Goal: Information Seeking & Learning: Learn about a topic

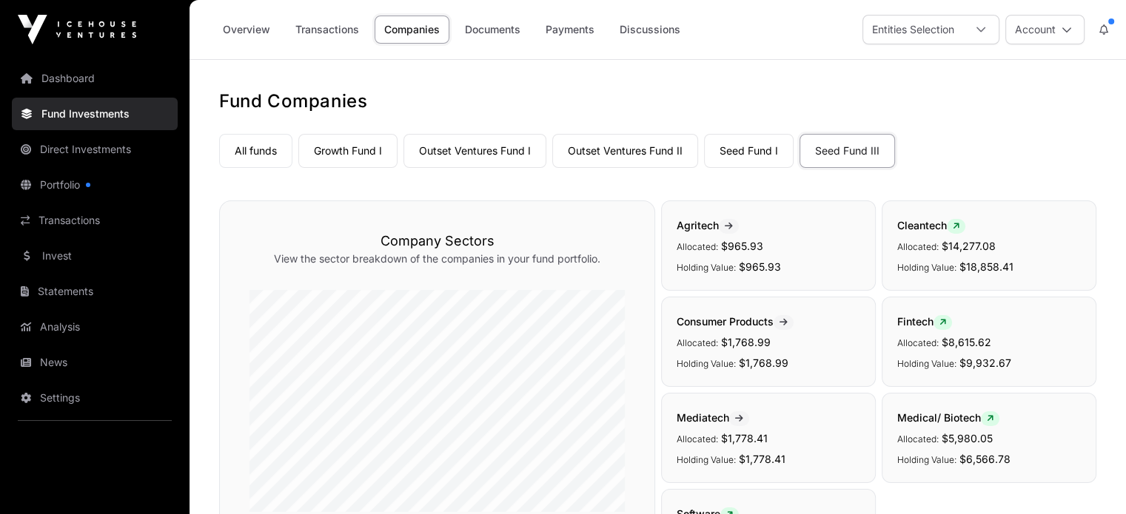
click at [349, 164] on link "Growth Fund I" at bounding box center [347, 151] width 99 height 34
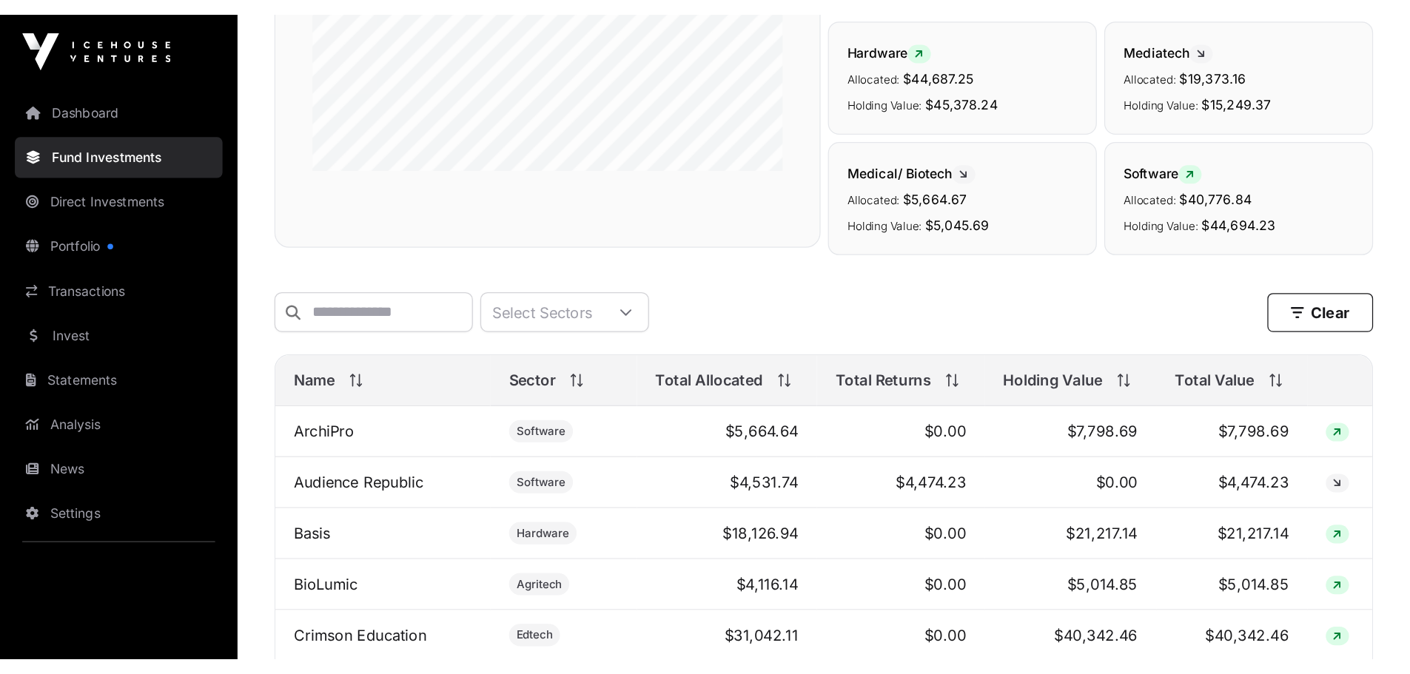
scroll to position [444, 0]
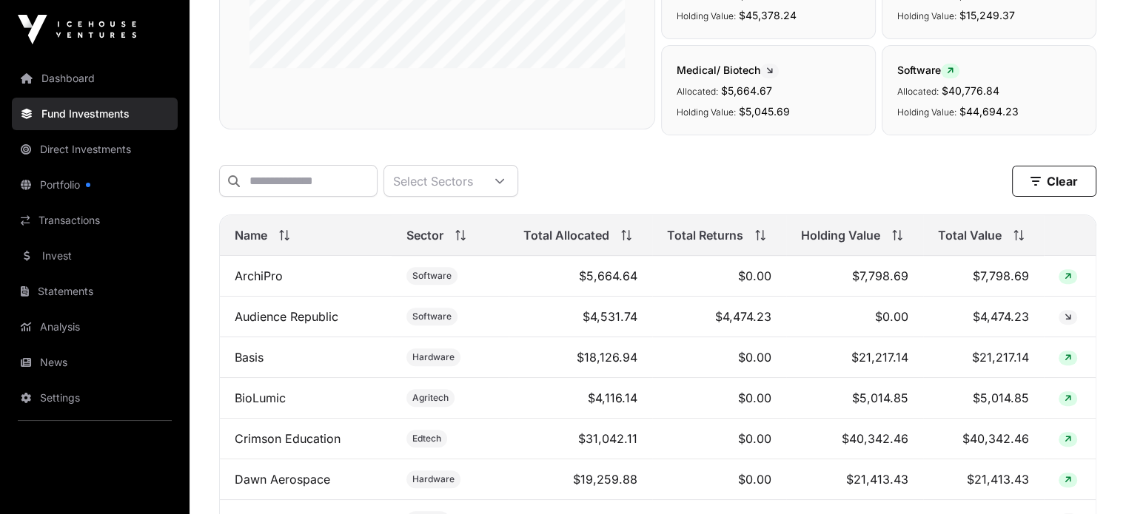
click at [941, 242] on span "Total Value" at bounding box center [970, 236] width 64 height 18
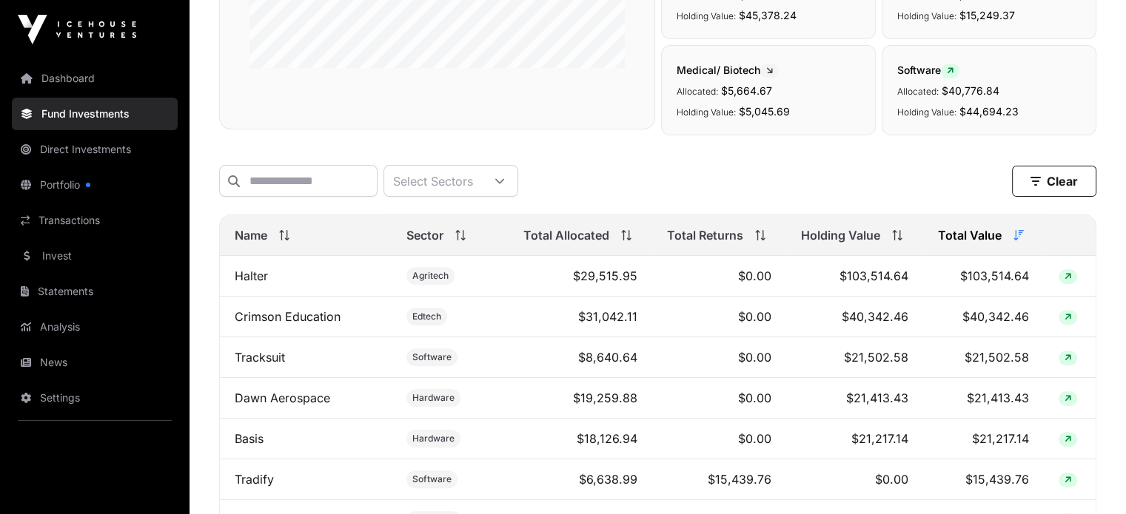
click at [609, 242] on div "Total Allocated" at bounding box center [580, 236] width 114 height 18
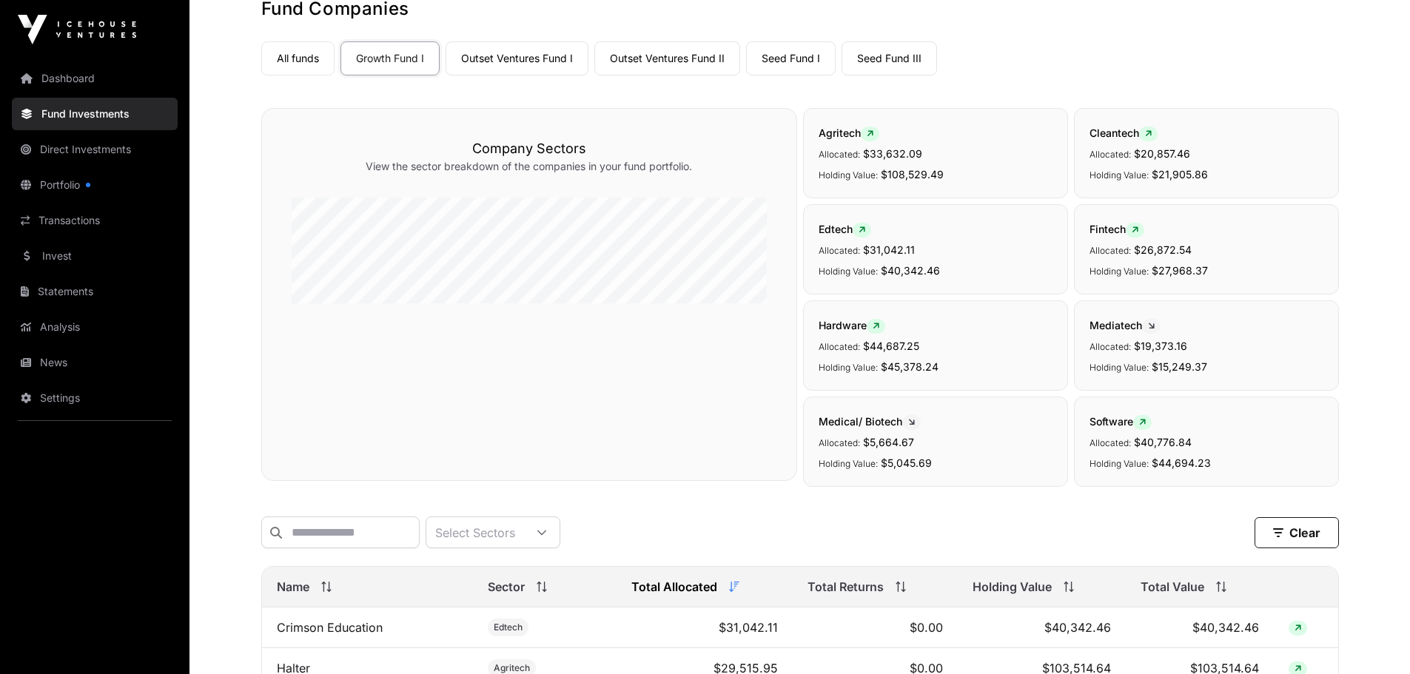
scroll to position [0, 0]
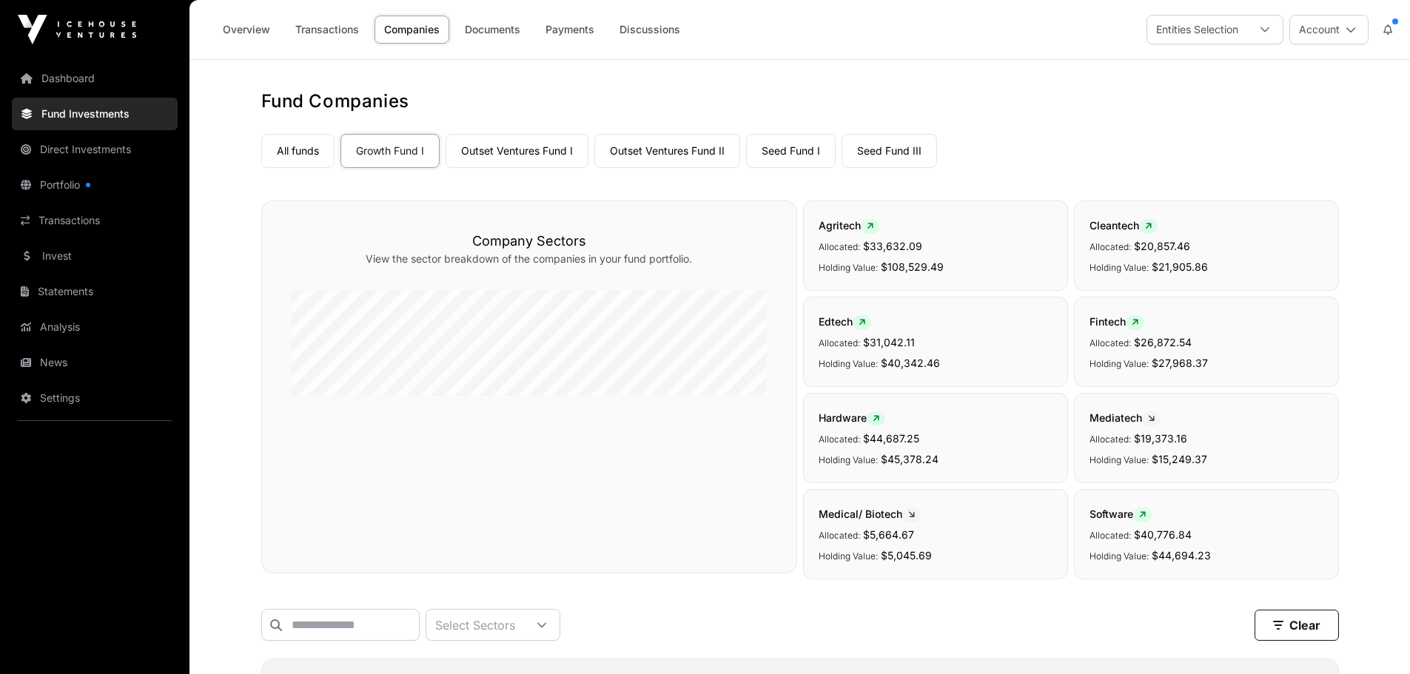
click at [253, 38] on link "Overview" at bounding box center [246, 30] width 67 height 28
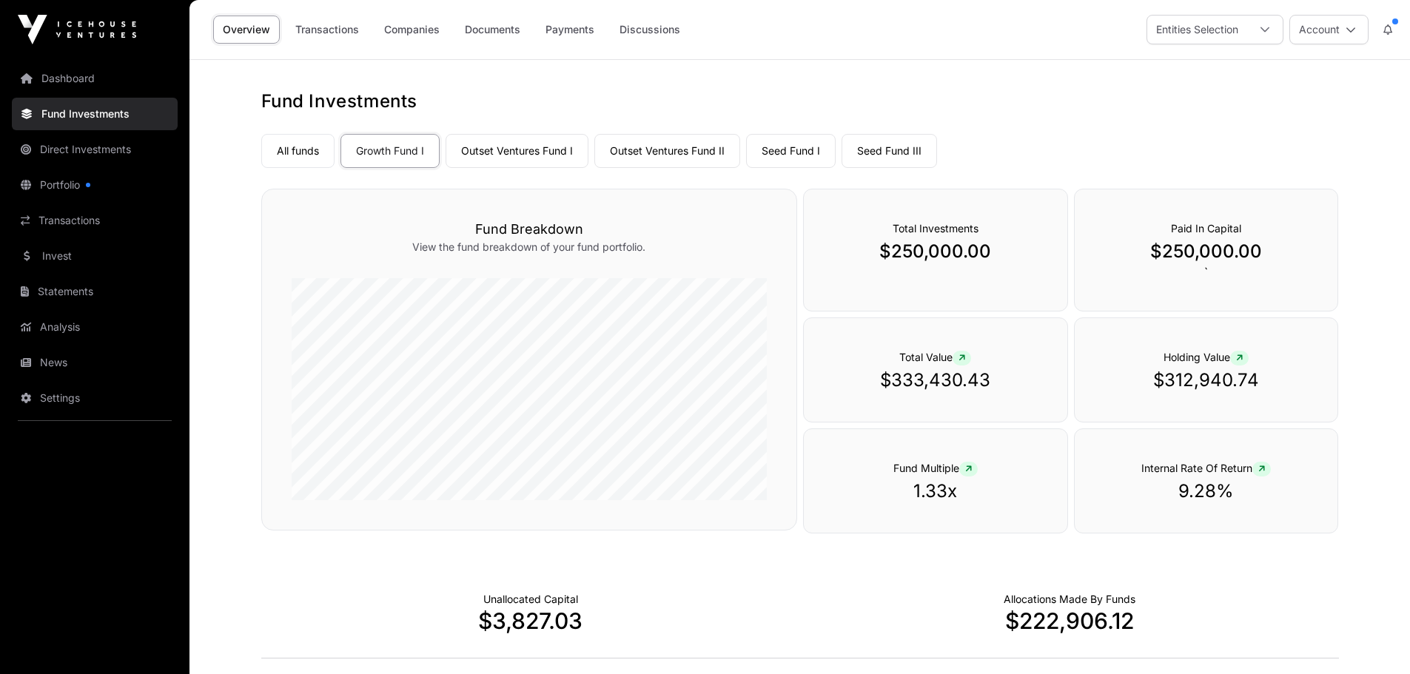
click at [406, 34] on link "Companies" at bounding box center [412, 30] width 75 height 28
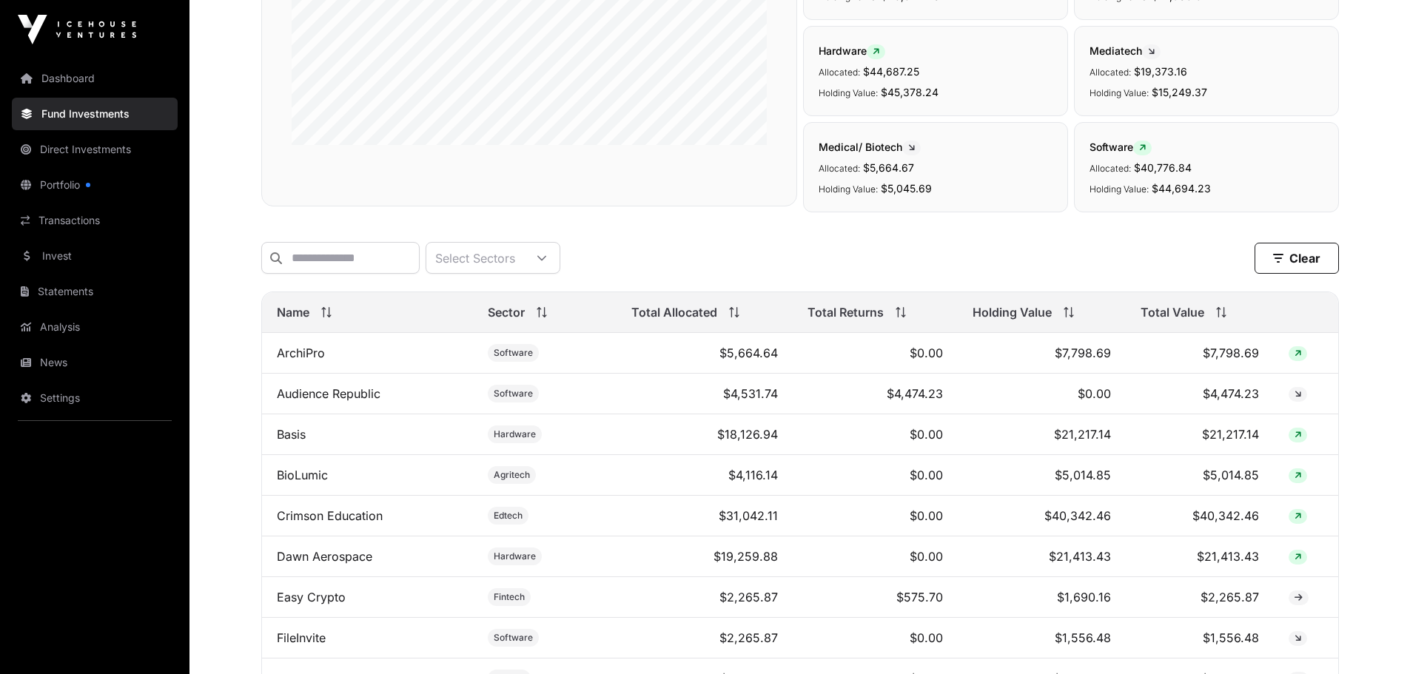
scroll to position [370, 0]
click at [709, 318] on span "Total Allocated" at bounding box center [674, 310] width 86 height 18
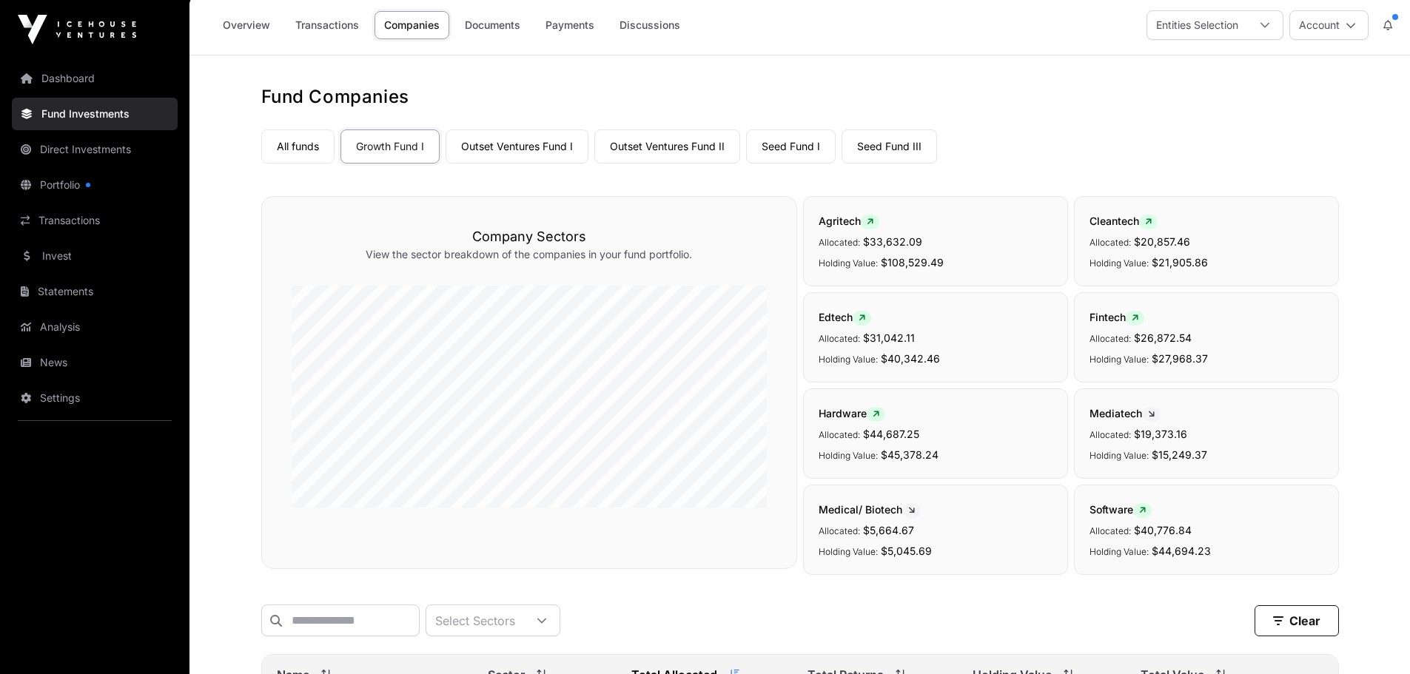
scroll to position [0, 0]
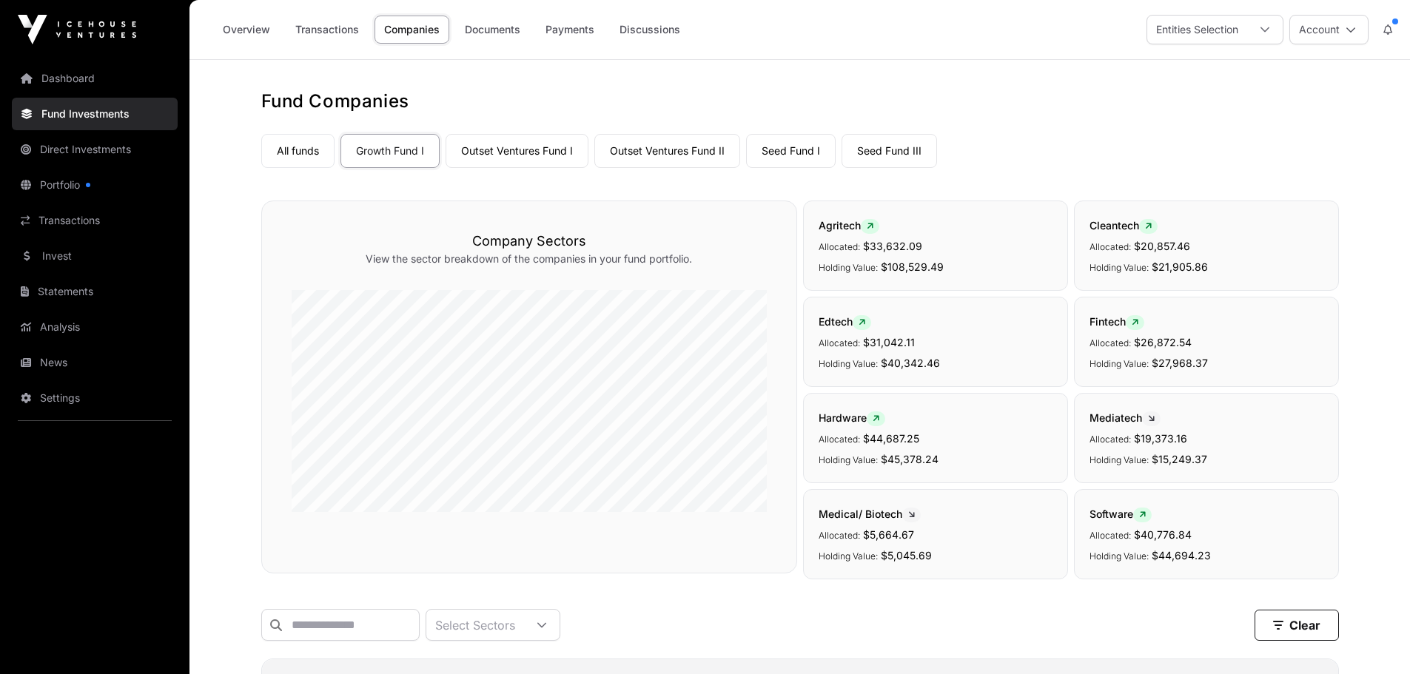
click at [890, 147] on link "Seed Fund III" at bounding box center [889, 151] width 95 height 34
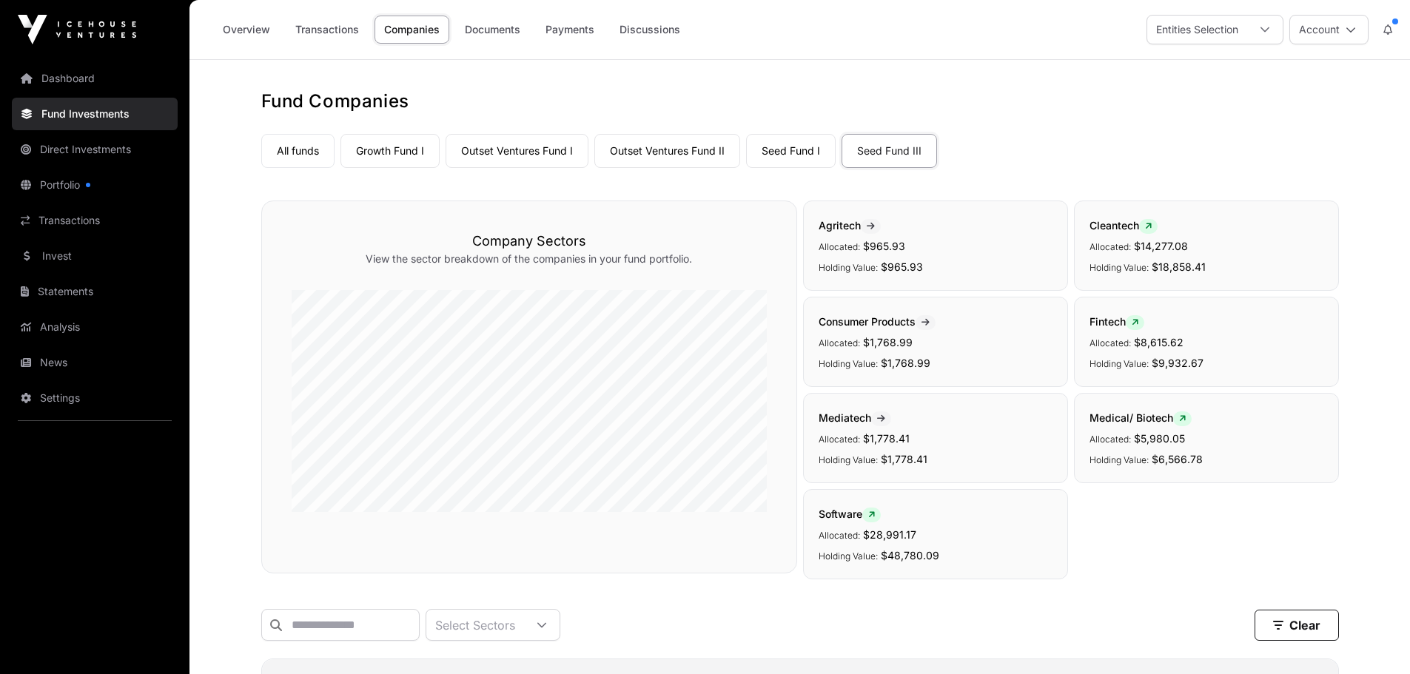
click at [554, 150] on link "Outset Ventures Fund I" at bounding box center [517, 151] width 143 height 34
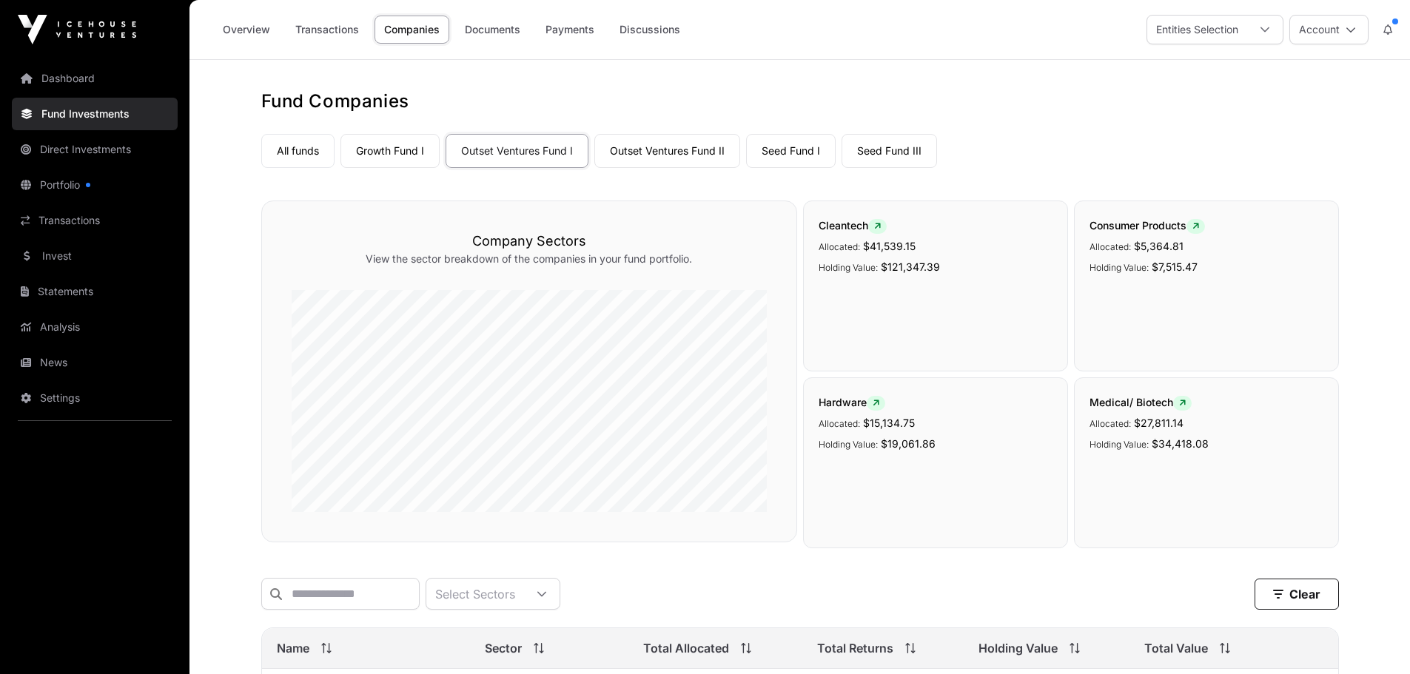
click at [883, 138] on link "Seed Fund III" at bounding box center [889, 151] width 95 height 34
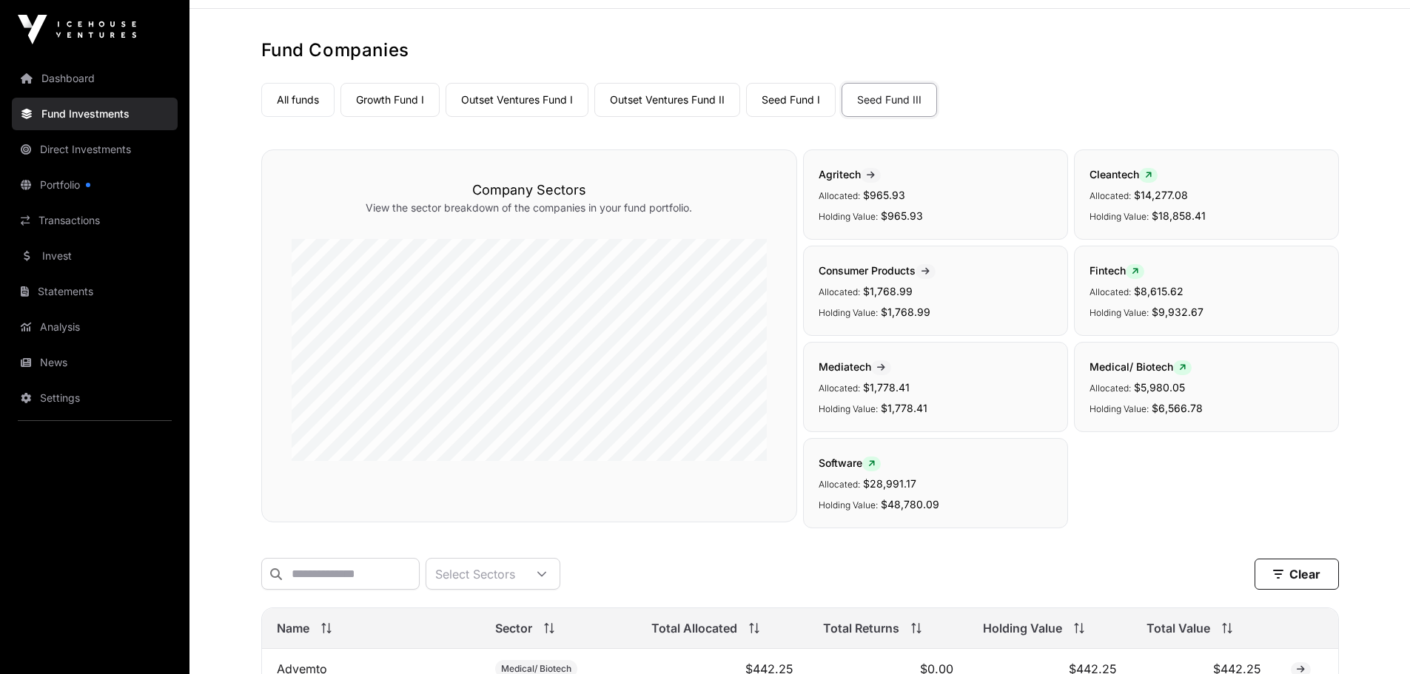
scroll to position [444, 0]
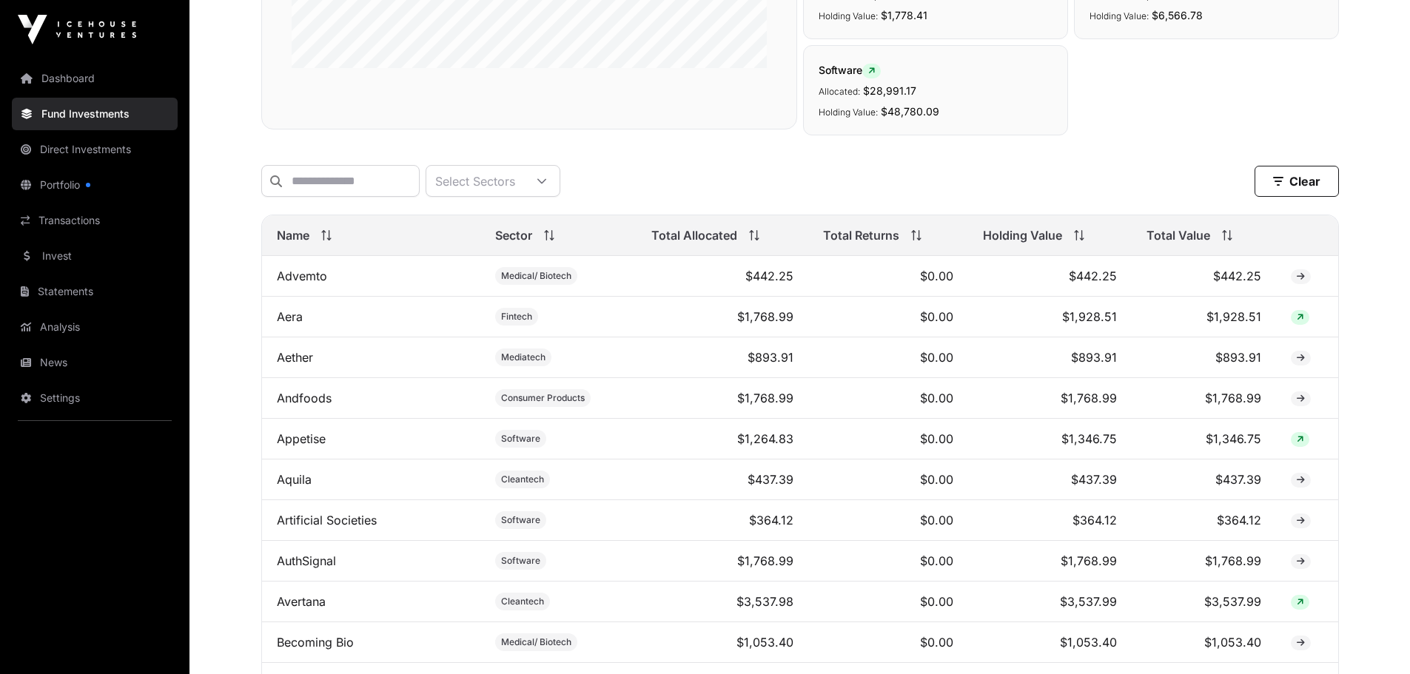
click at [702, 244] on span "Total Allocated" at bounding box center [694, 236] width 86 height 18
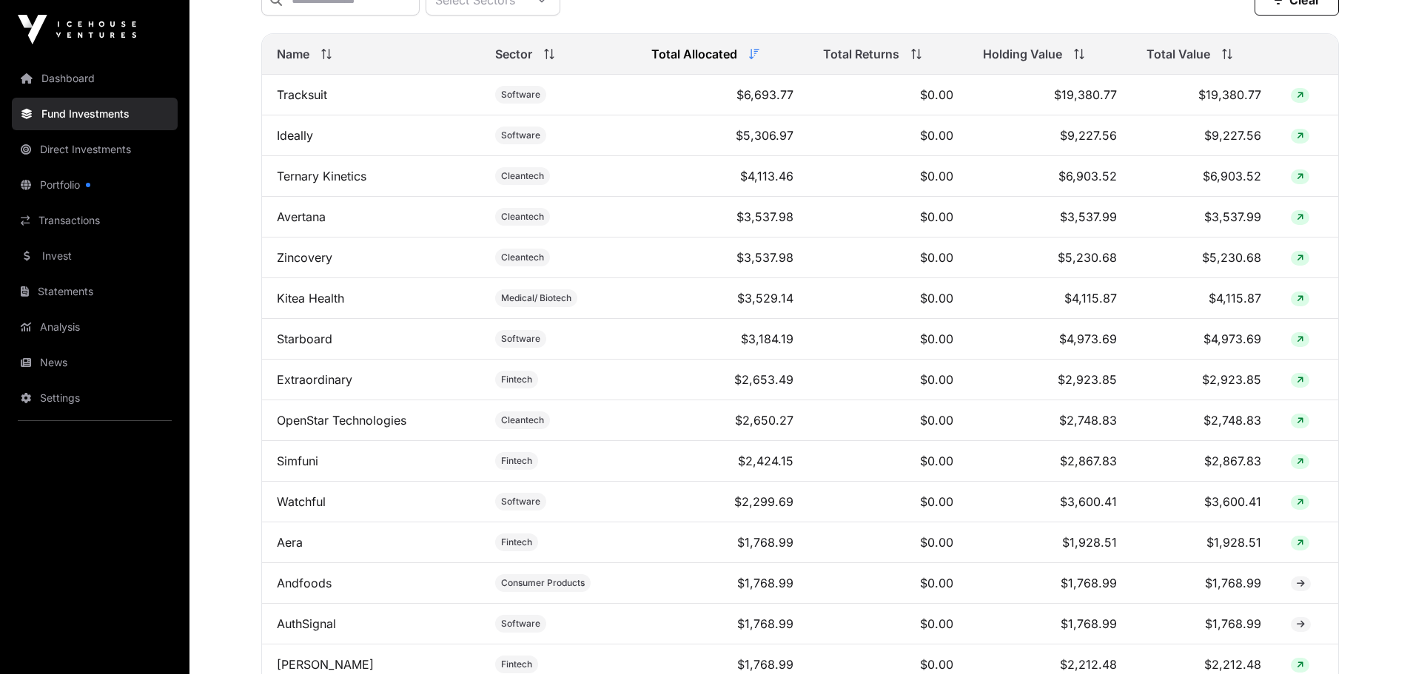
scroll to position [612, 0]
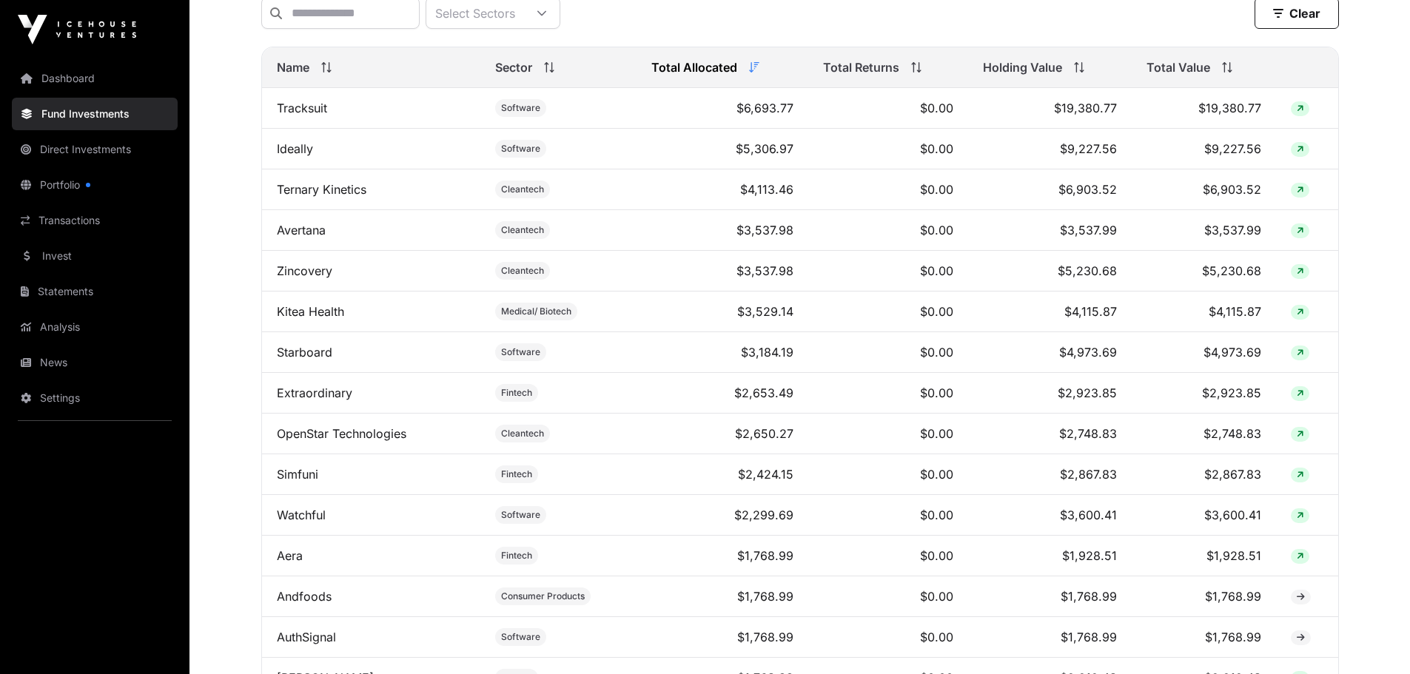
click at [307, 319] on link "Kitea Health" at bounding box center [310, 311] width 67 height 15
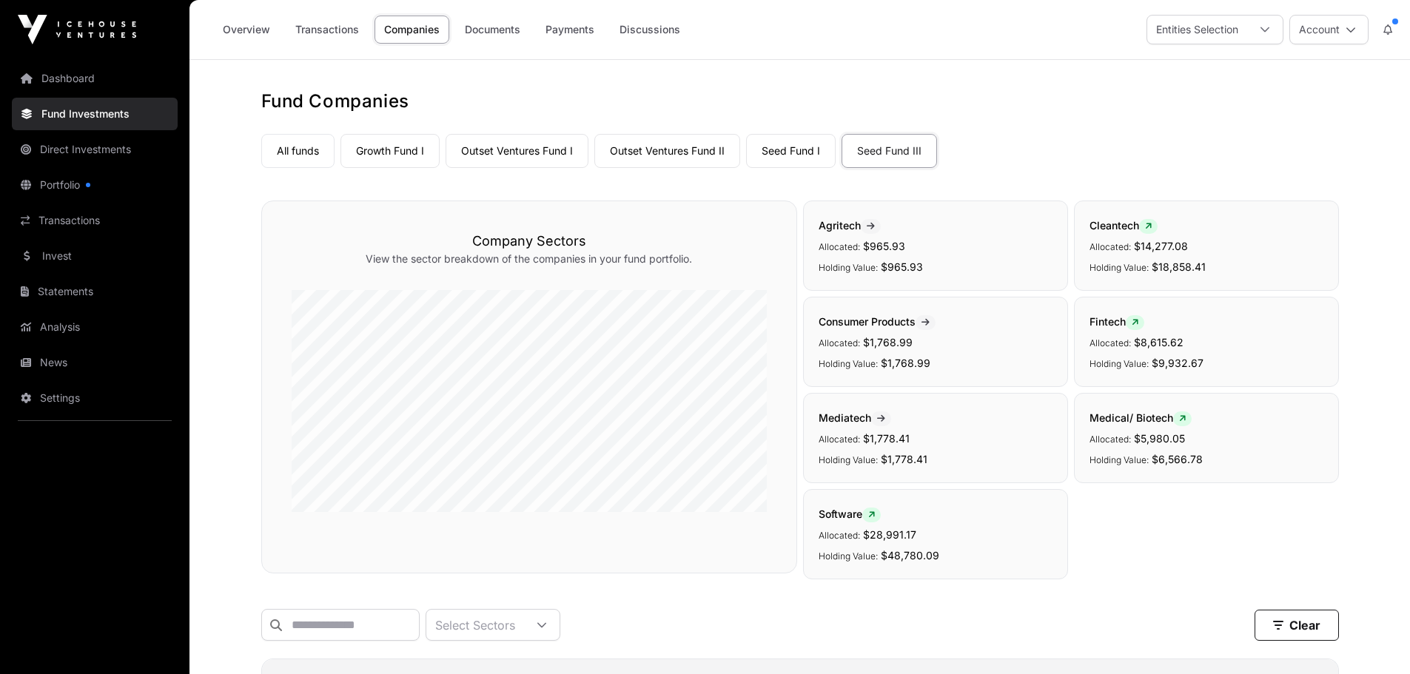
click at [295, 155] on link "All funds" at bounding box center [297, 151] width 73 height 34
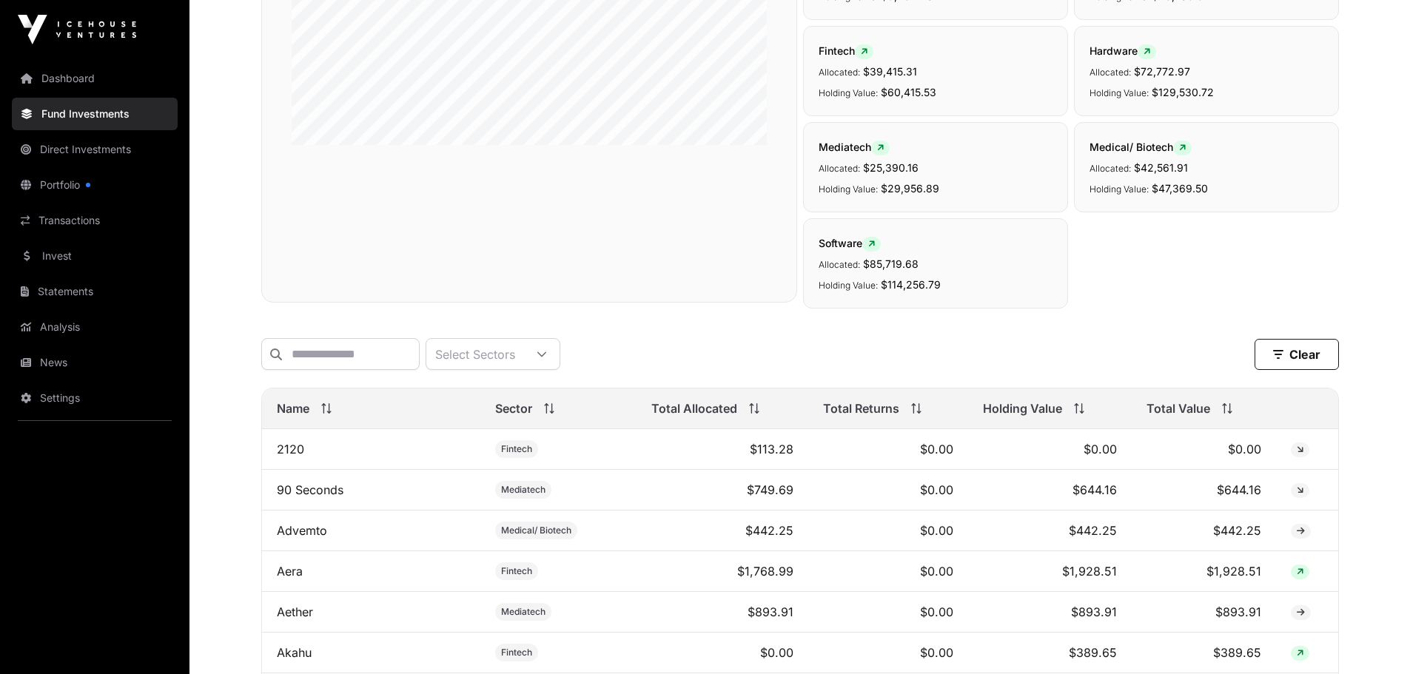
scroll to position [370, 0]
click at [738, 415] on div "Total Allocated" at bounding box center [722, 406] width 142 height 18
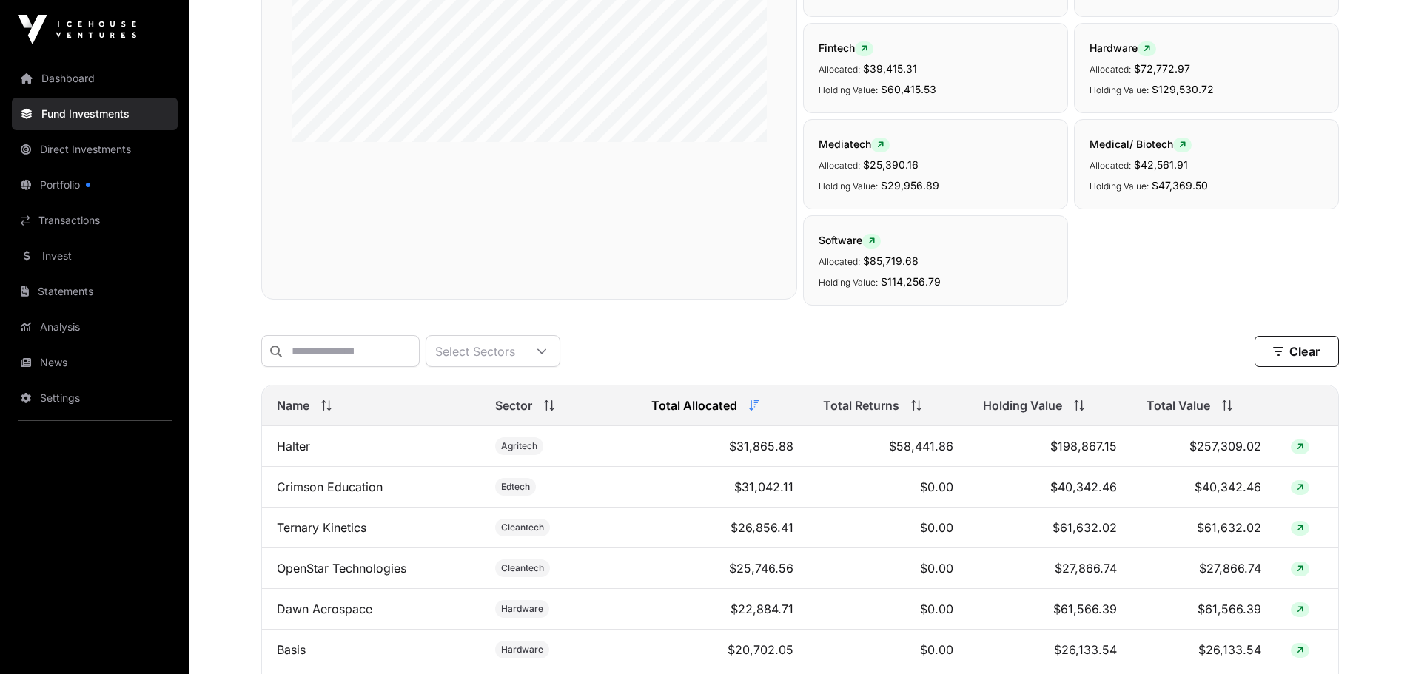
click at [1125, 415] on span "Total Value" at bounding box center [1179, 406] width 64 height 18
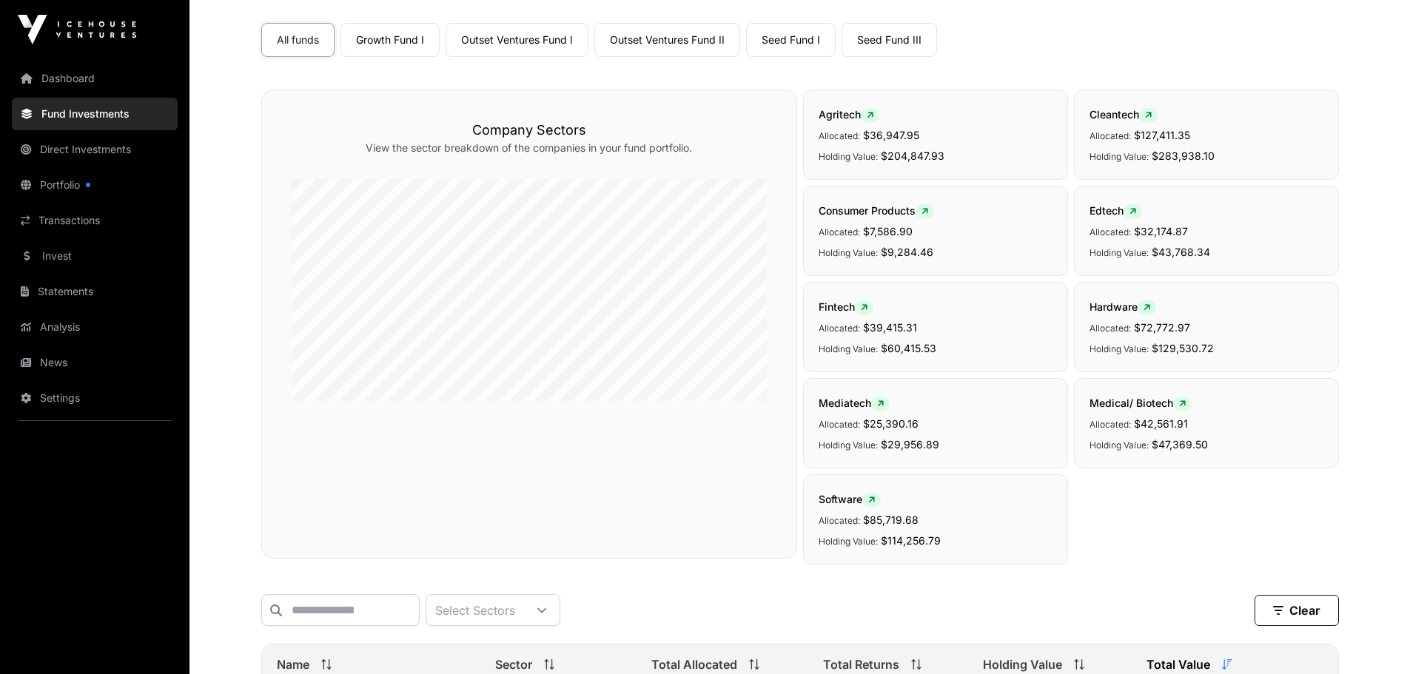
scroll to position [0, 0]
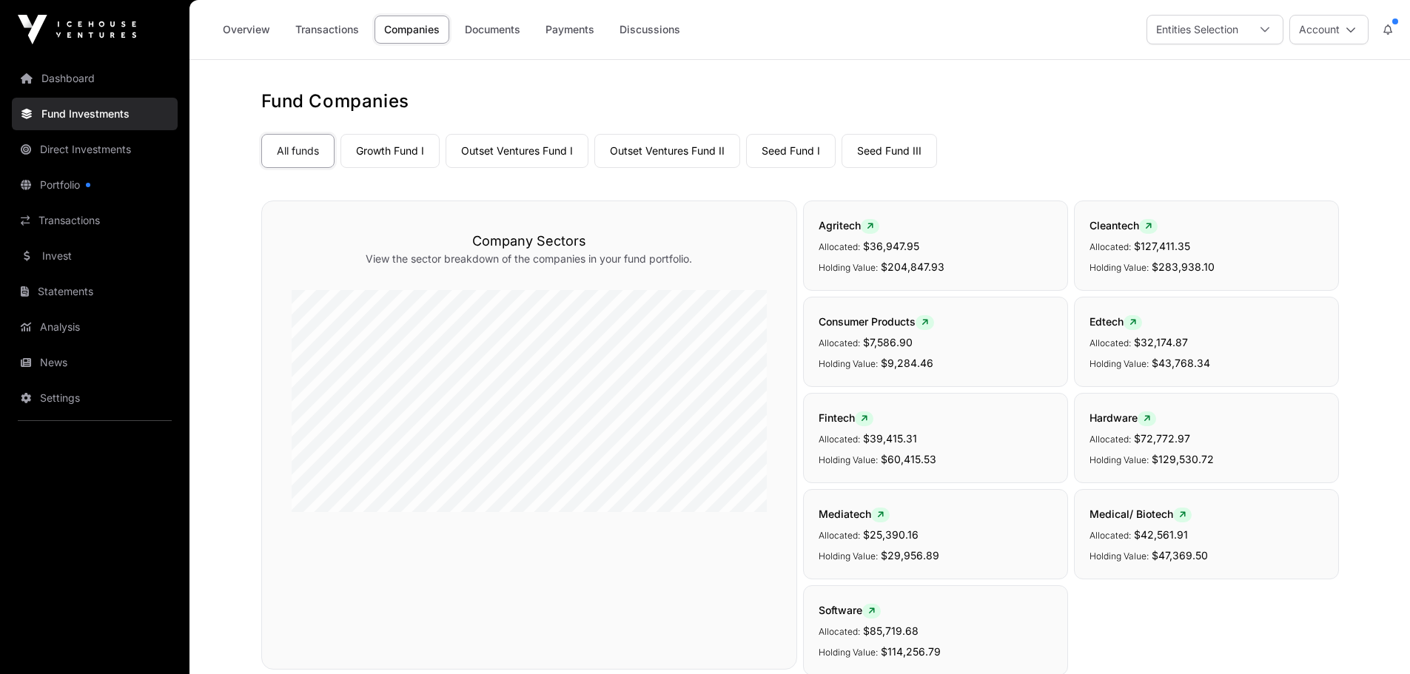
click at [238, 35] on link "Overview" at bounding box center [246, 30] width 67 height 28
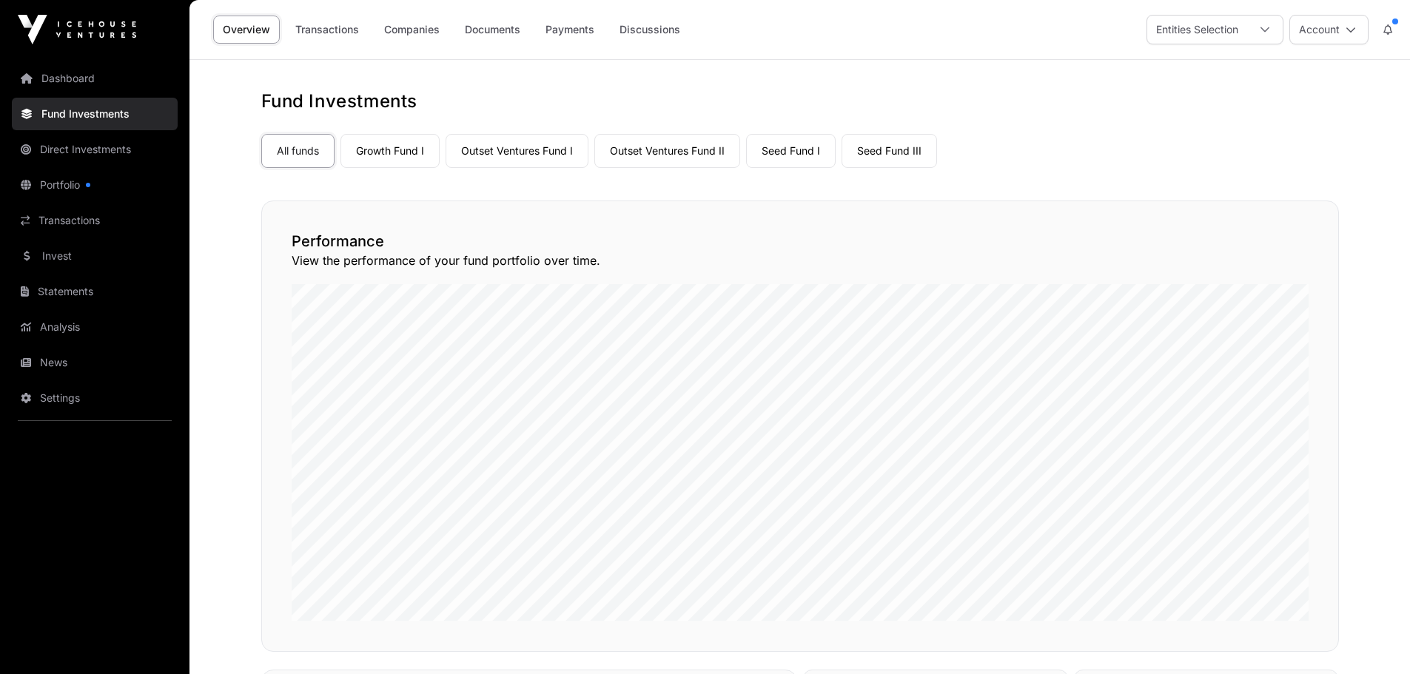
click at [558, 150] on link "Outset Ventures Fund I" at bounding box center [517, 151] width 143 height 34
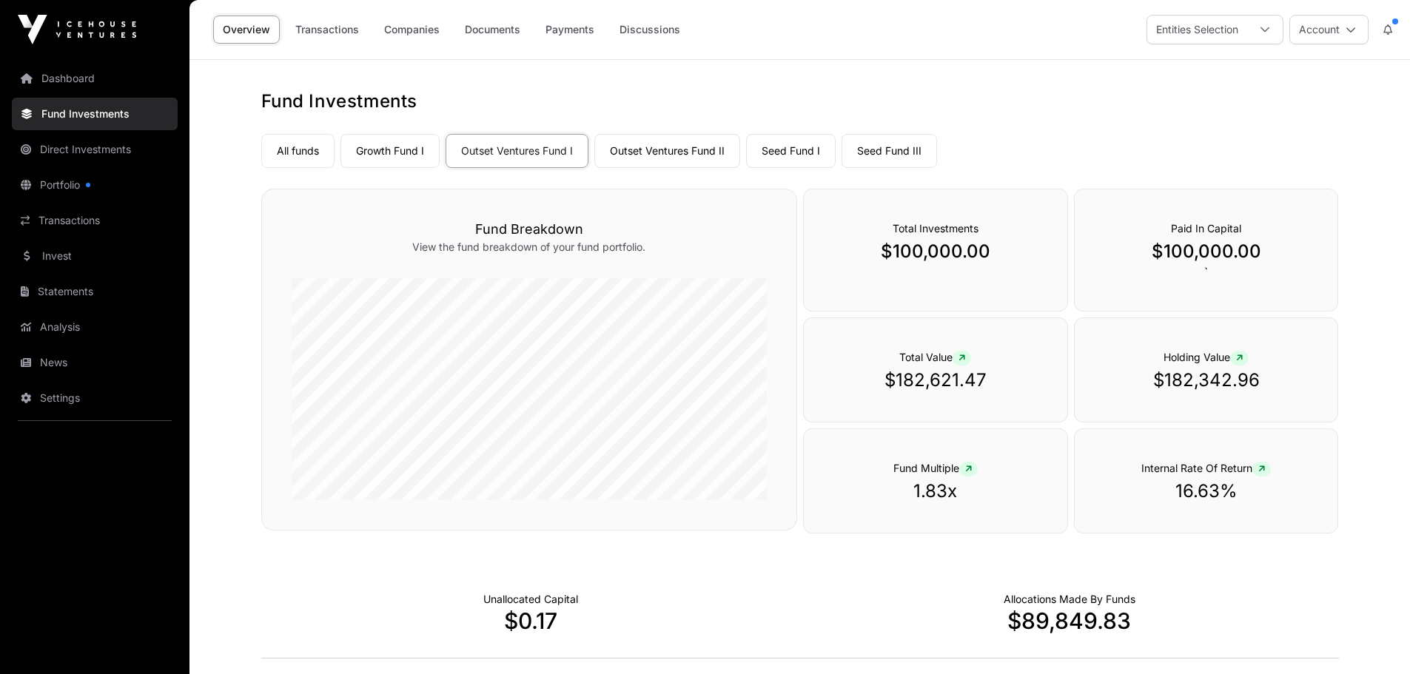
click at [415, 31] on link "Companies" at bounding box center [412, 30] width 75 height 28
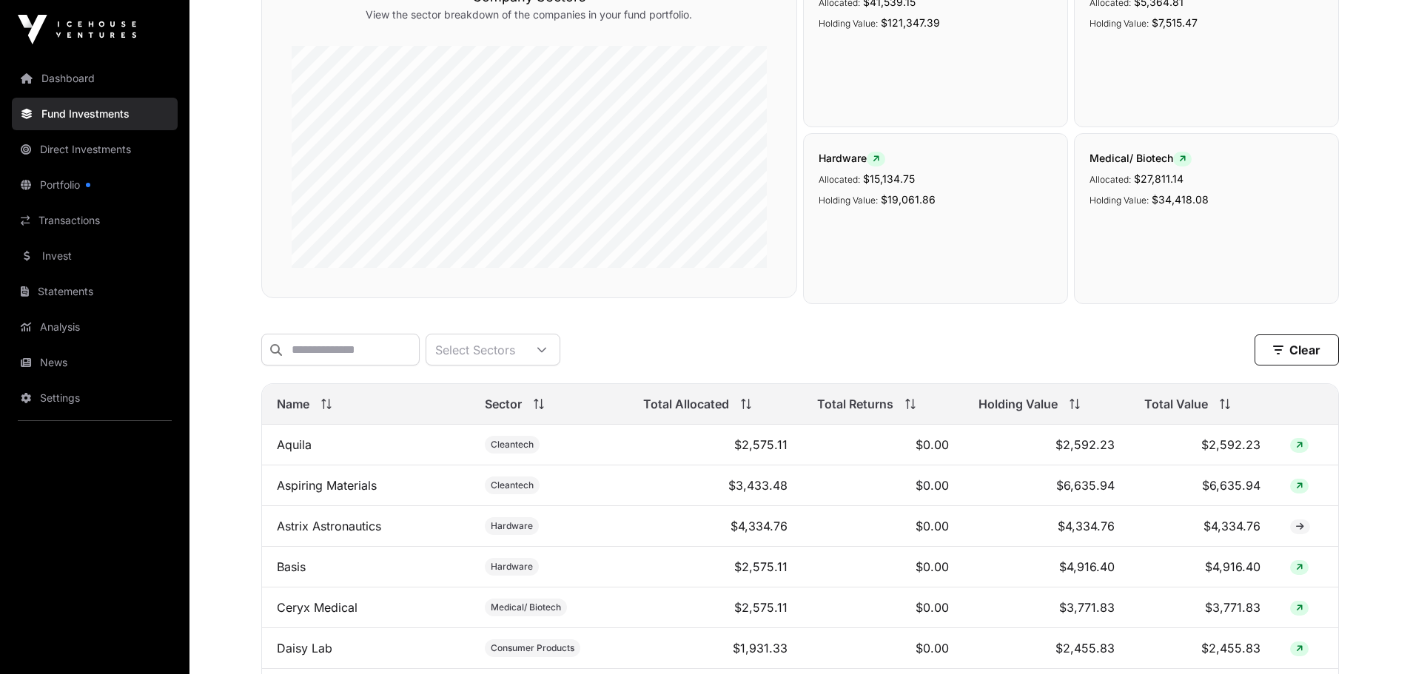
scroll to position [296, 0]
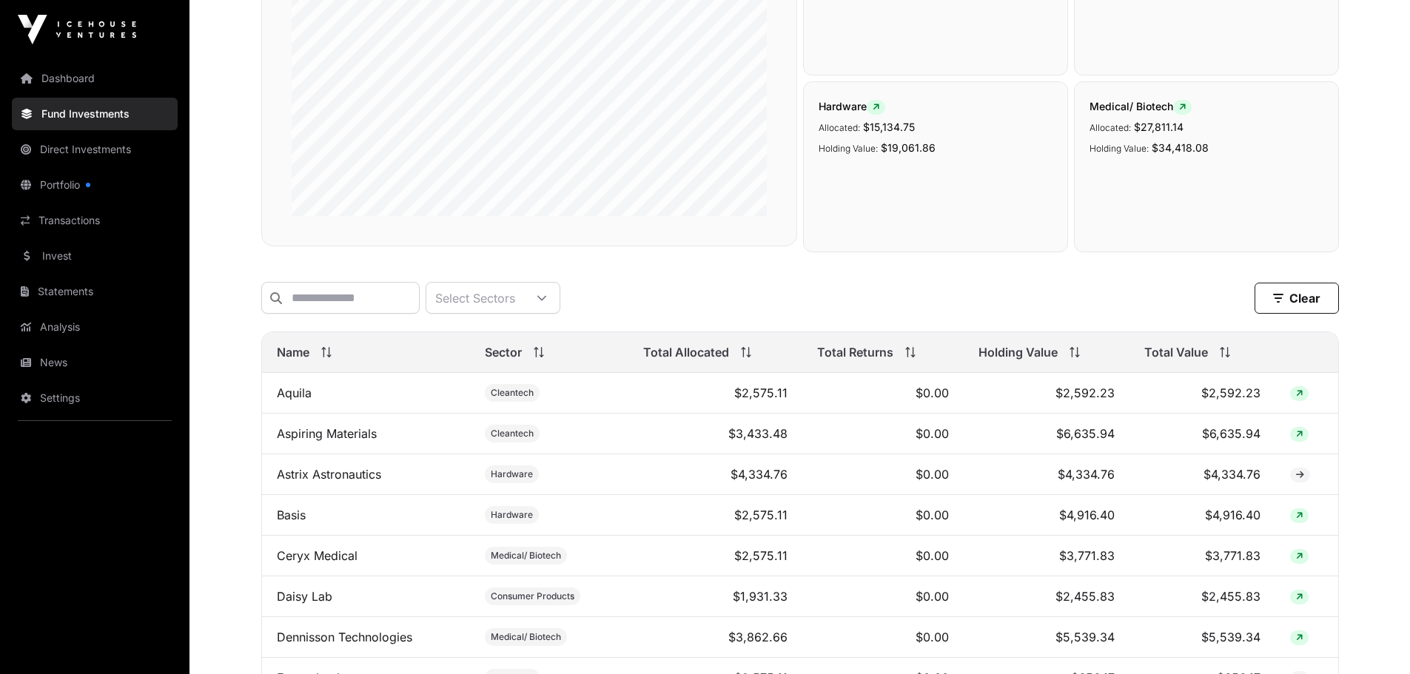
click at [1125, 361] on span "Total Value" at bounding box center [1176, 352] width 64 height 18
